Goal: Find specific page/section: Find specific page/section

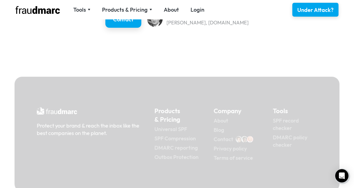
scroll to position [888, 0]
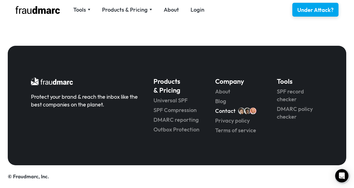
click at [223, 112] on link "Contact" at bounding box center [225, 111] width 20 height 8
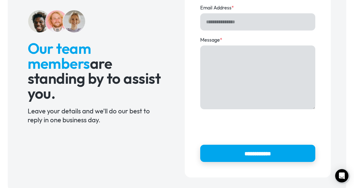
scroll to position [256, 0]
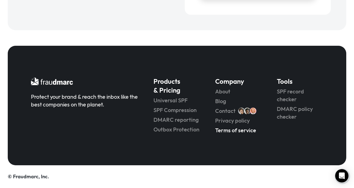
click at [219, 131] on link "Terms of service" at bounding box center [238, 130] width 46 height 8
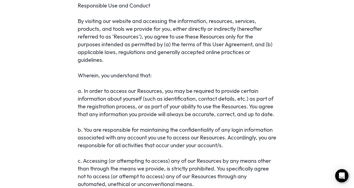
scroll to position [338, 0]
